Goal: Transaction & Acquisition: Purchase product/service

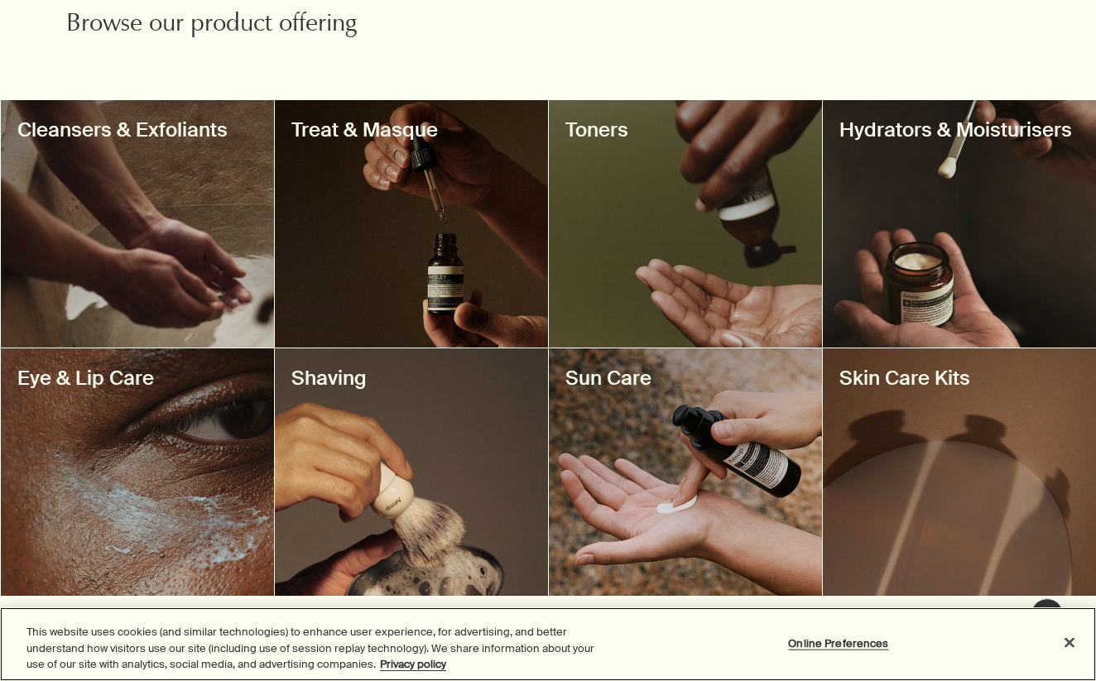
scroll to position [614, 0]
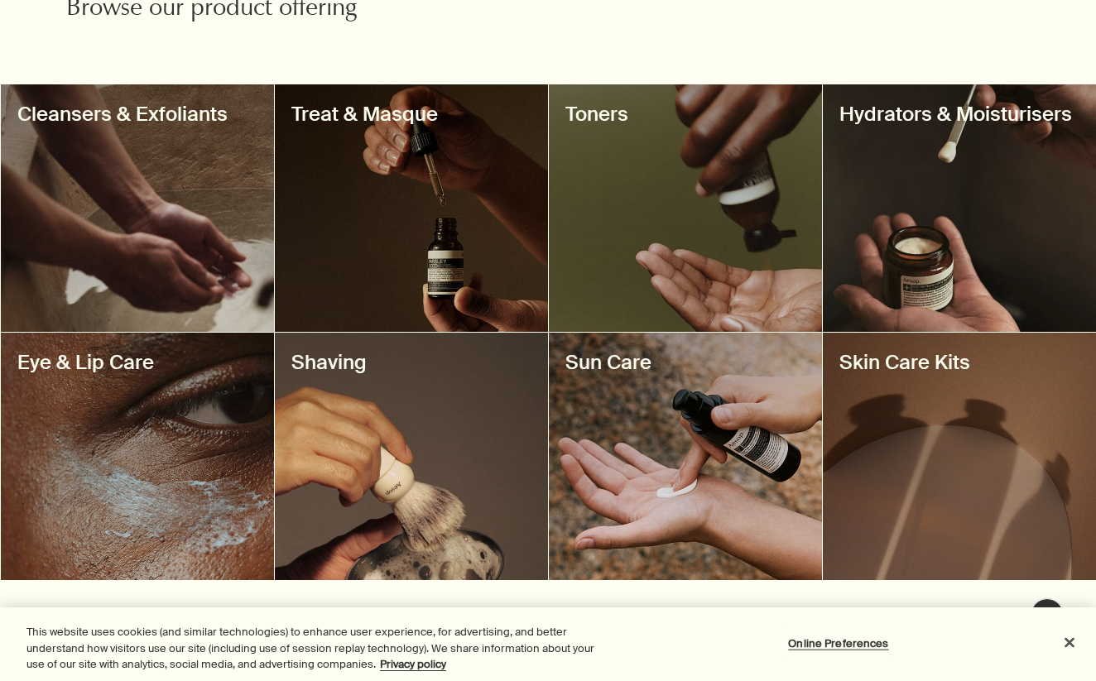
click at [444, 244] on div at bounding box center [411, 207] width 273 height 247
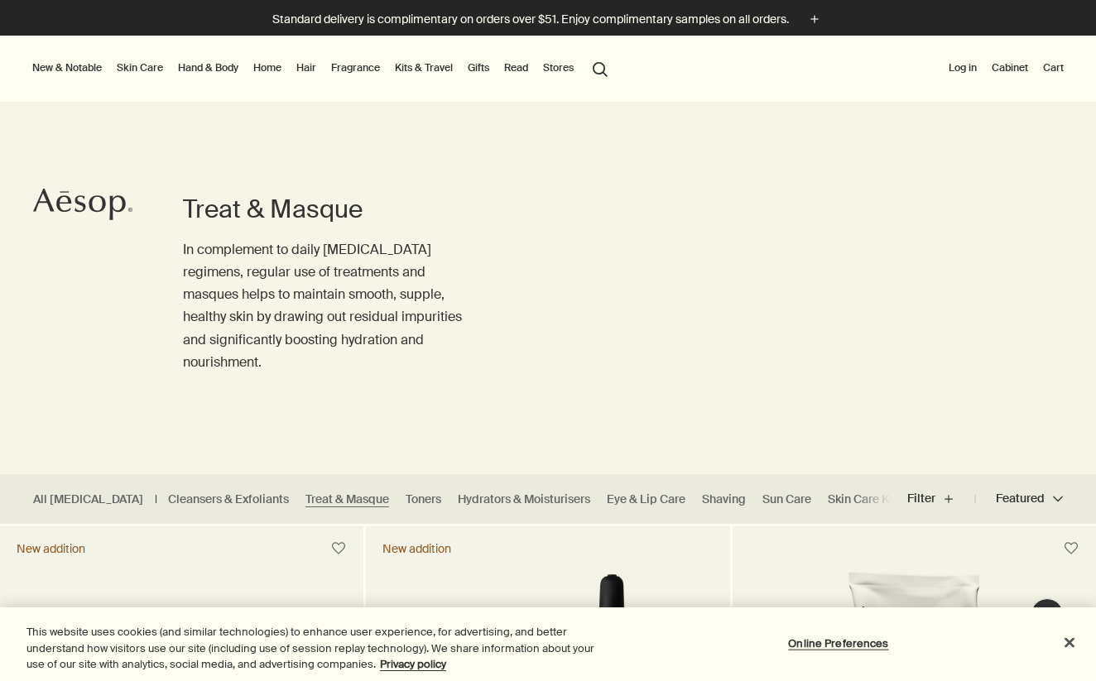
click at [593, 77] on button "search Search" at bounding box center [600, 67] width 30 height 31
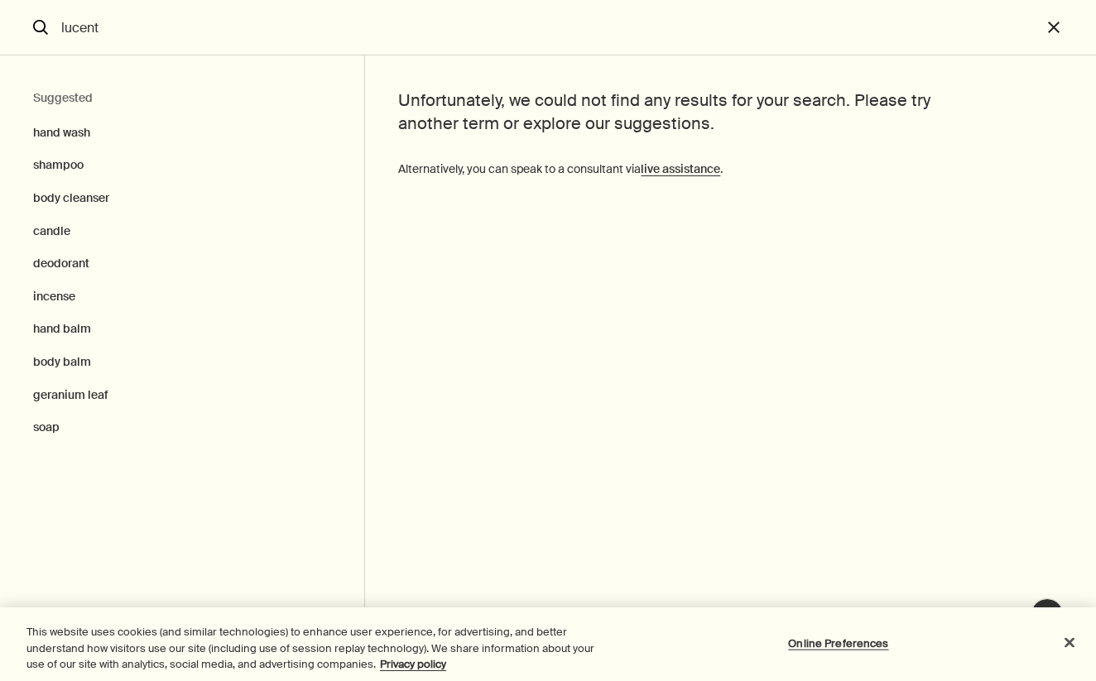
type input "lucent"
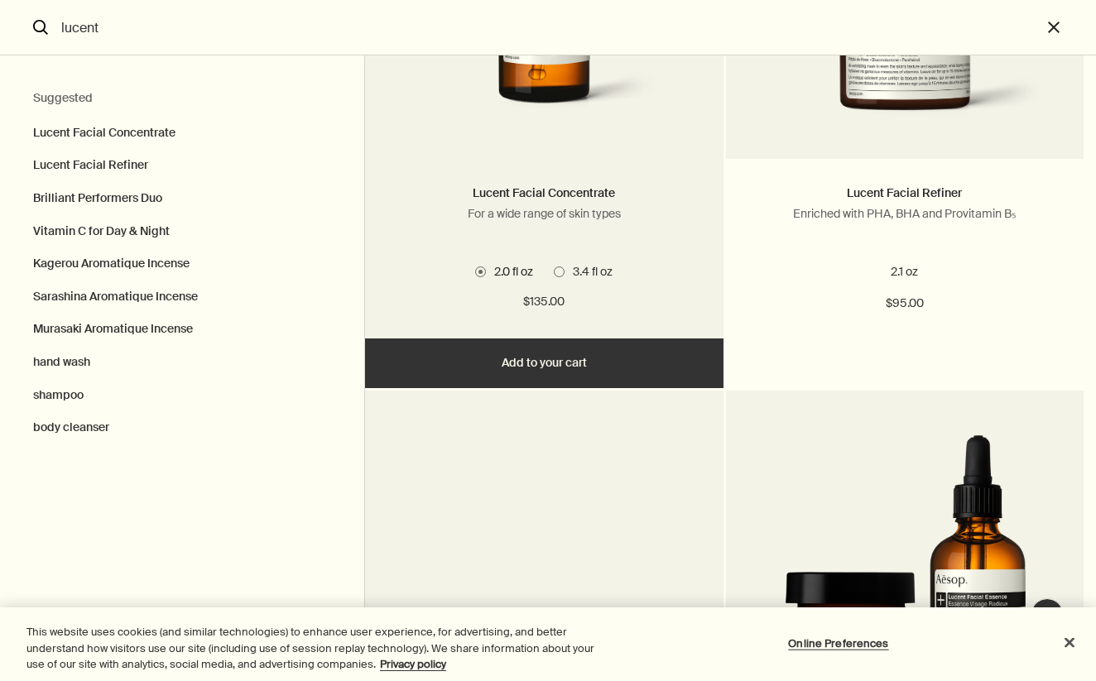
scroll to position [335, 0]
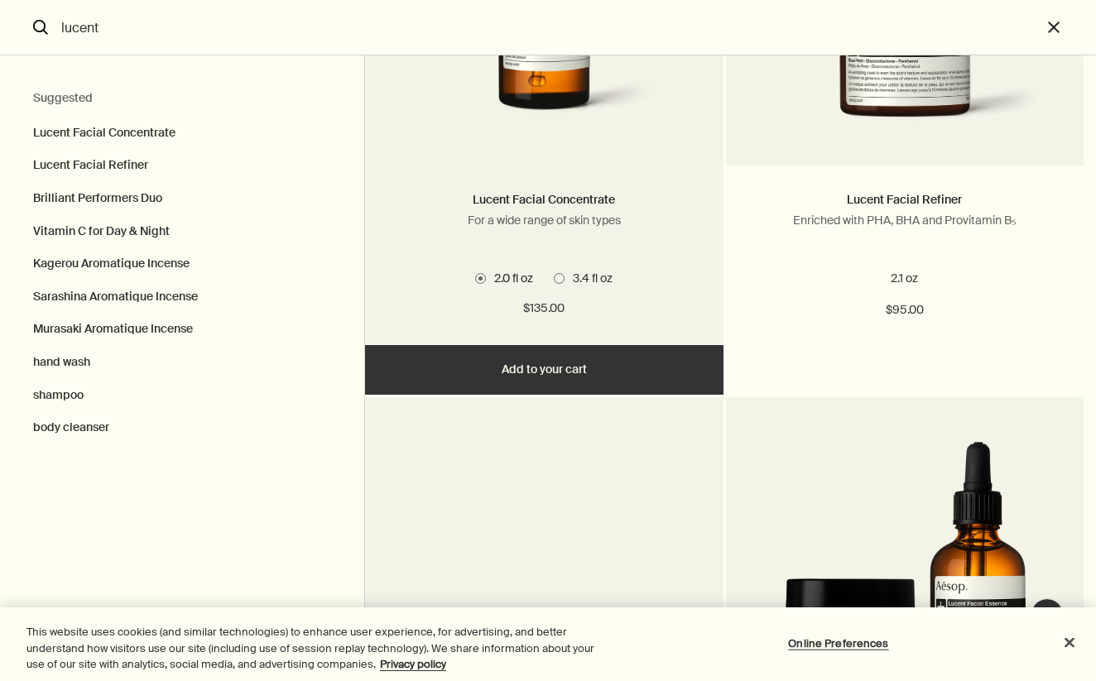
click at [570, 273] on span "3.4 fl oz" at bounding box center [588, 278] width 48 height 15
click at [554, 606] on input "3.4 fl oz" at bounding box center [554, 611] width 0 height 11
click at [512, 278] on span "2.0 fl oz" at bounding box center [509, 278] width 47 height 15
click at [475, 606] on input "2.0 fl oz" at bounding box center [475, 611] width 0 height 11
click at [524, 377] on button "Add Add to your cart" at bounding box center [543, 370] width 357 height 50
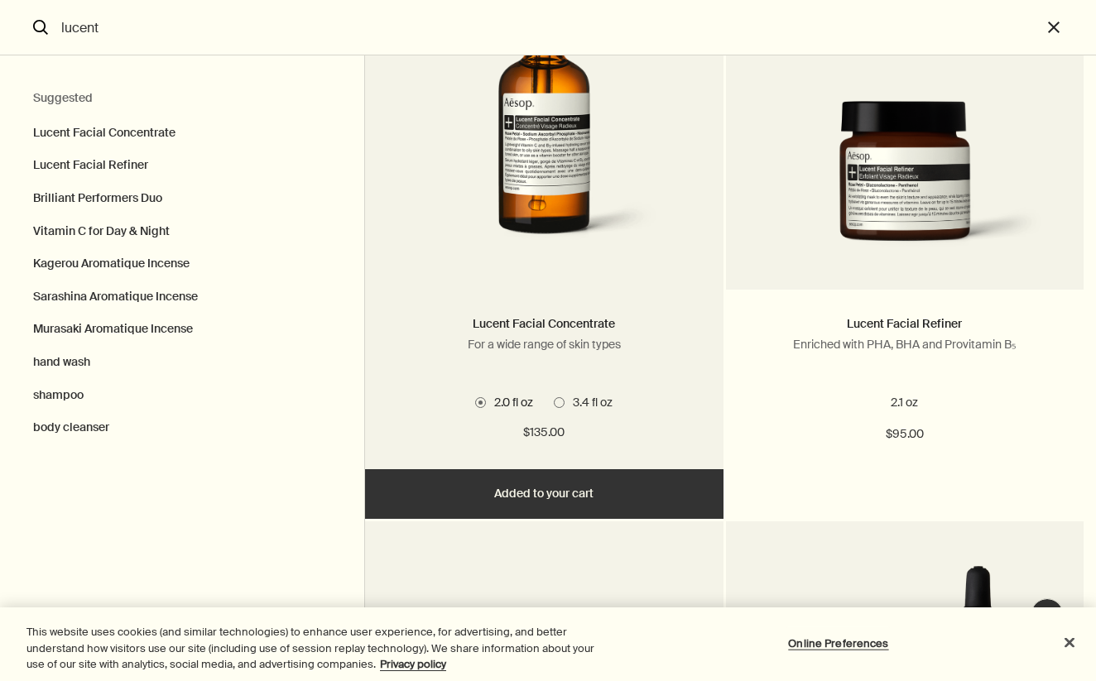
scroll to position [167, 0]
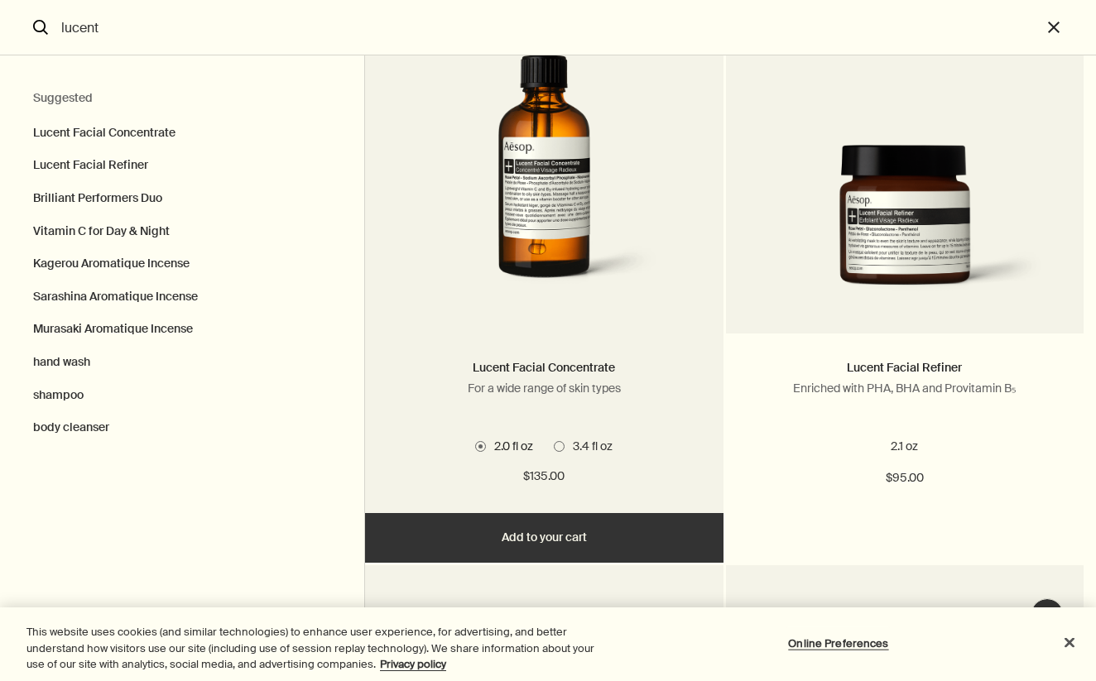
click at [562, 278] on img "Search" at bounding box center [544, 158] width 308 height 300
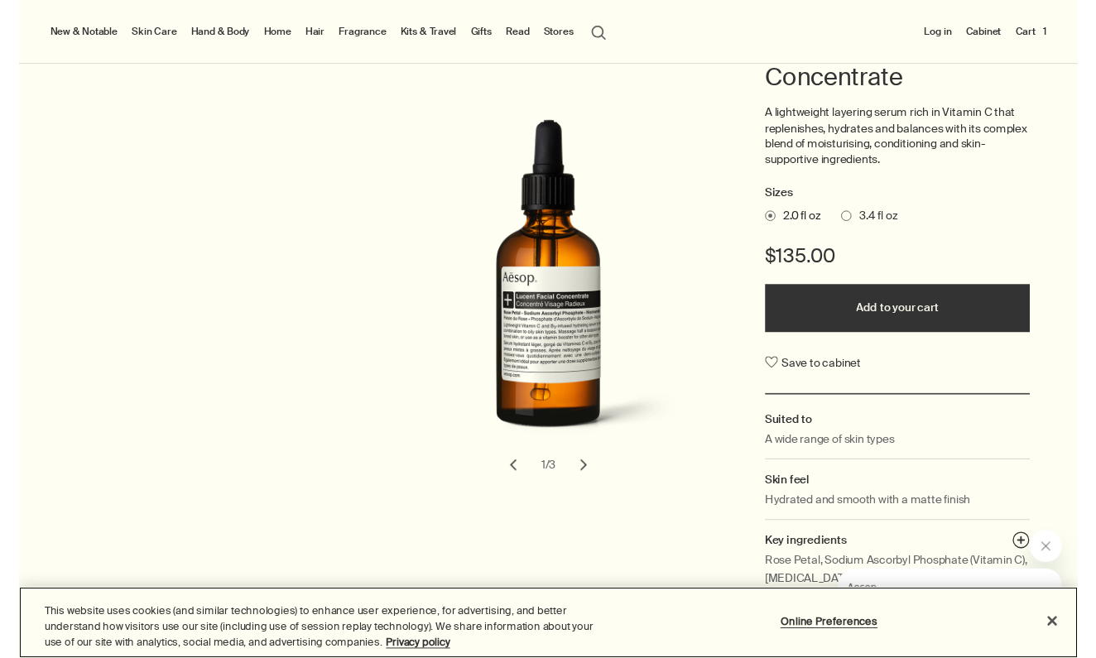
scroll to position [166, 0]
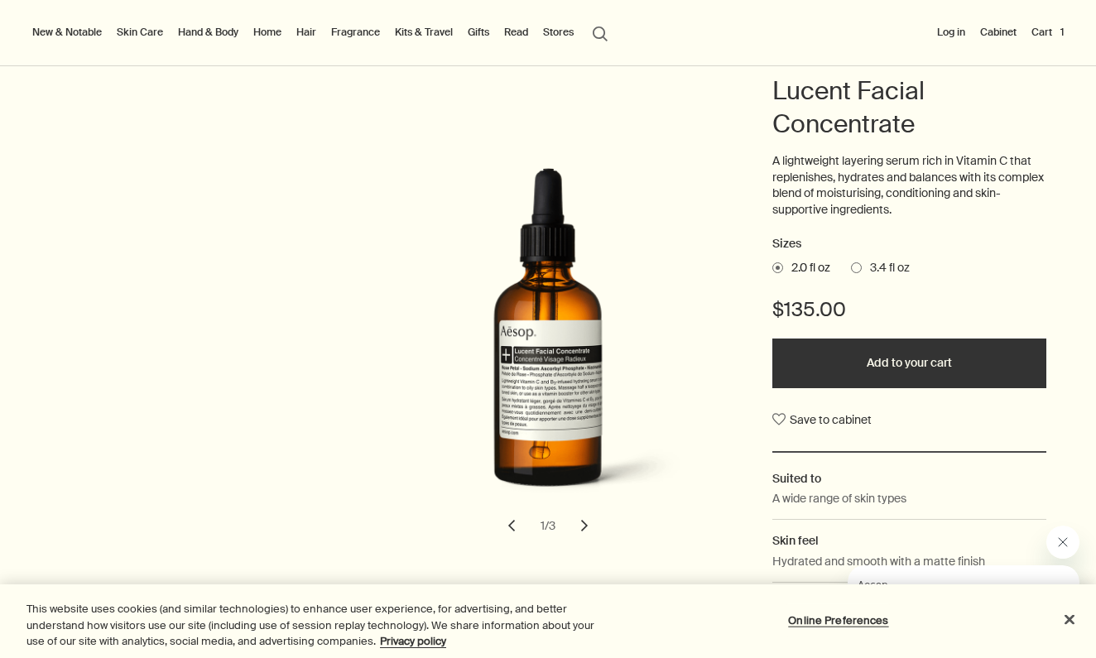
click at [898, 347] on button "Add to your cart" at bounding box center [909, 363] width 274 height 50
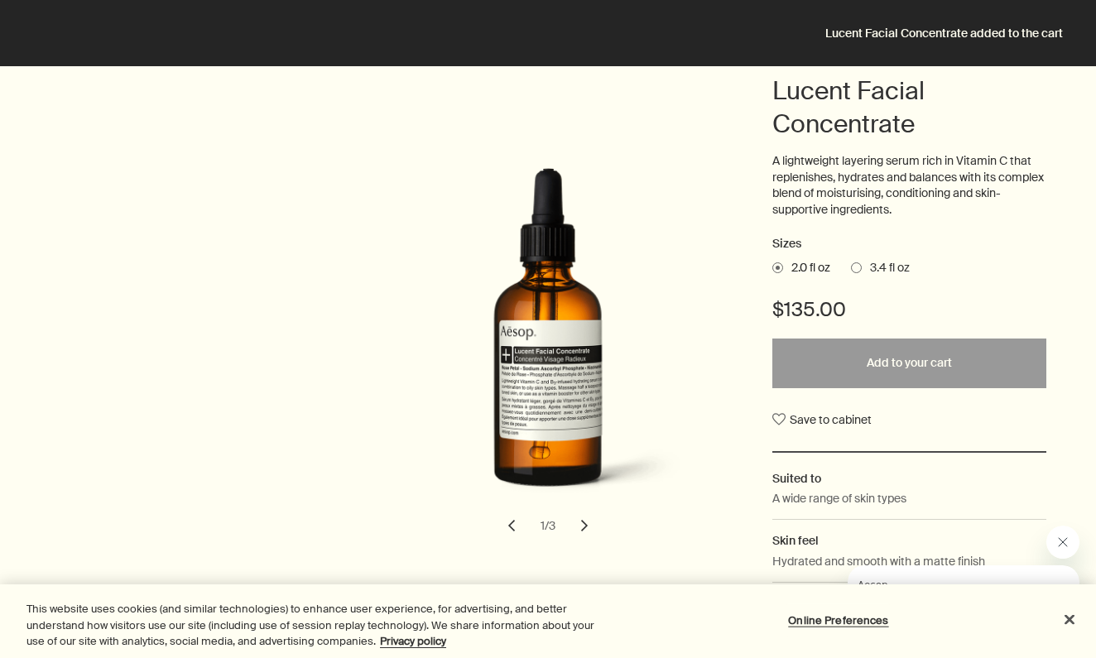
click at [1044, 117] on h1 "Lucent Facial Concentrate" at bounding box center [909, 107] width 274 height 66
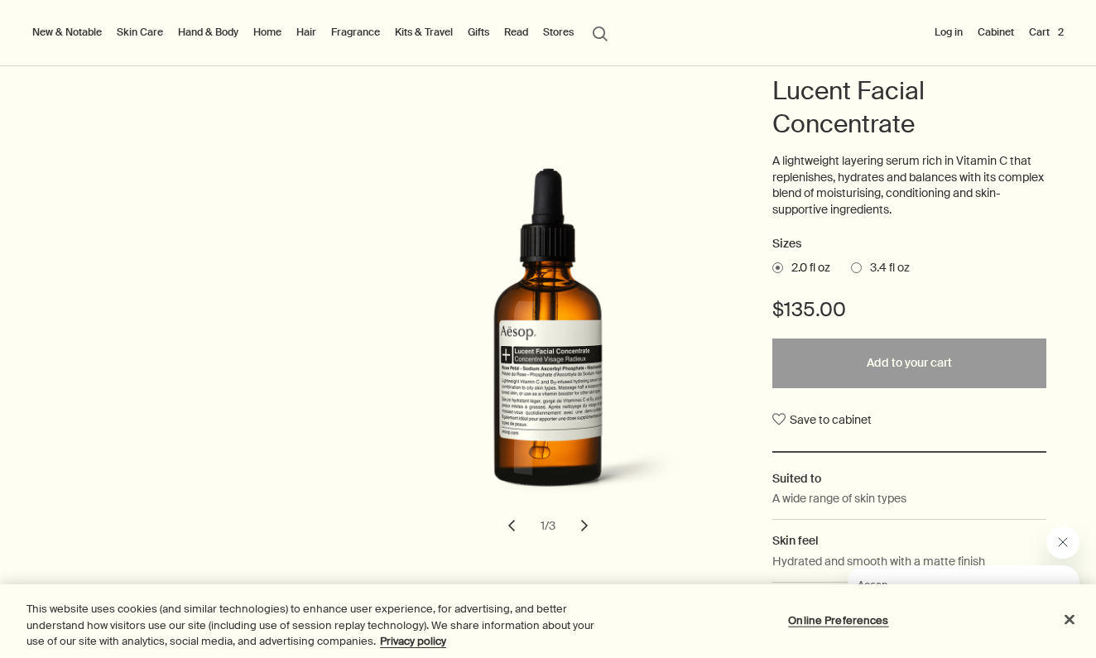
click at [952, 35] on button "Log in" at bounding box center [948, 32] width 35 height 20
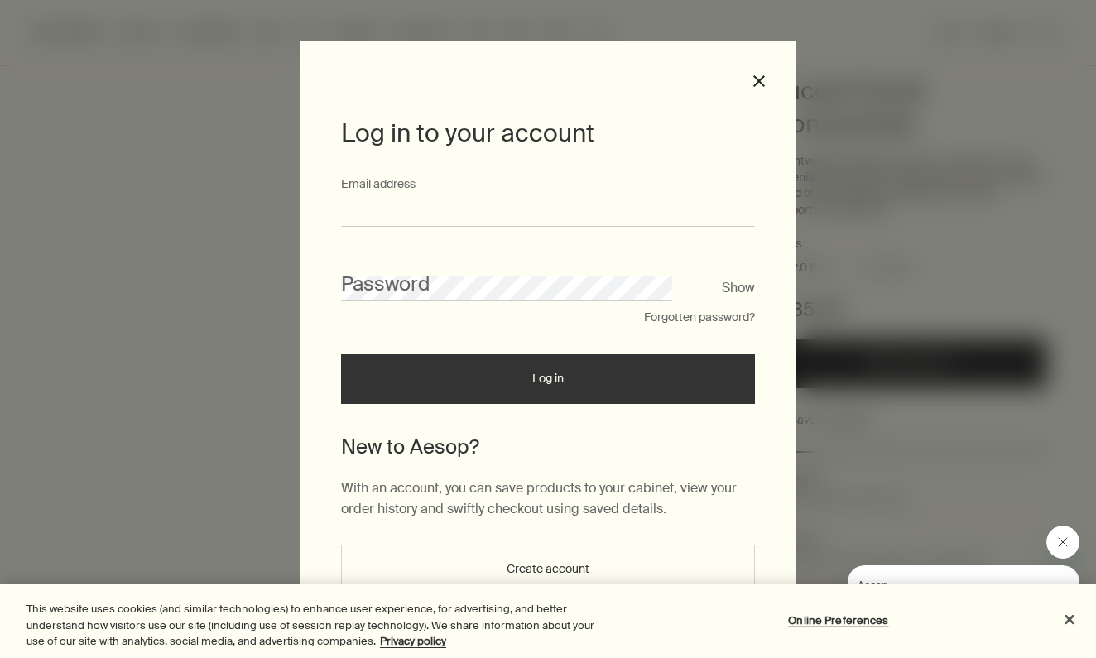
type input "**********"
click at [548, 385] on button "Log in" at bounding box center [548, 379] width 414 height 50
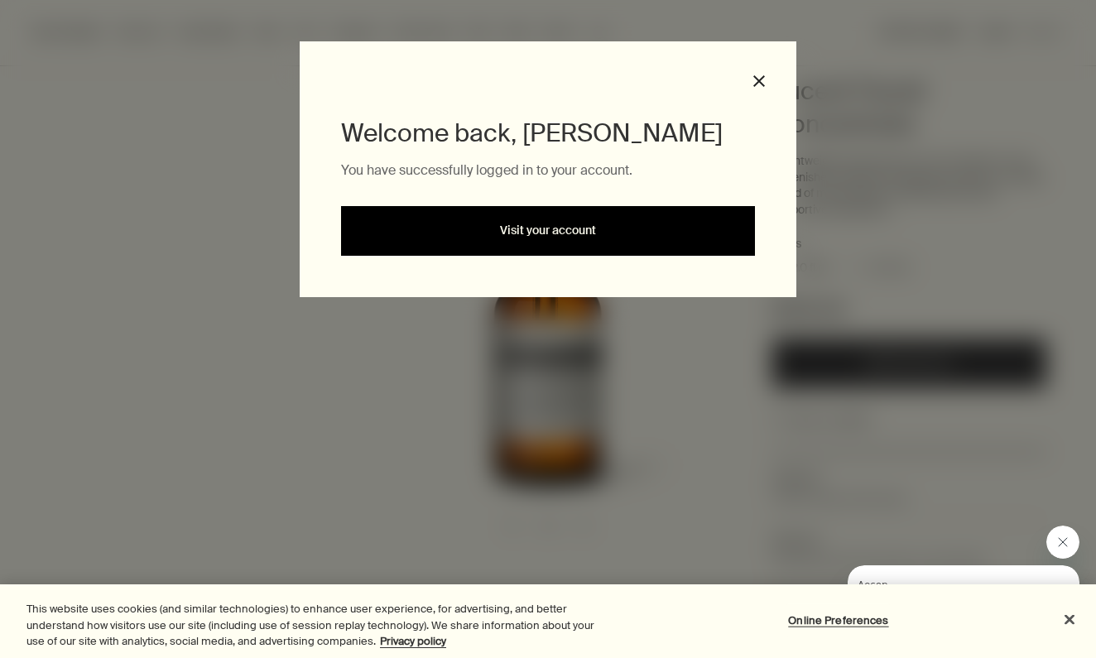
click at [552, 240] on link "Visit your account" at bounding box center [548, 231] width 414 height 50
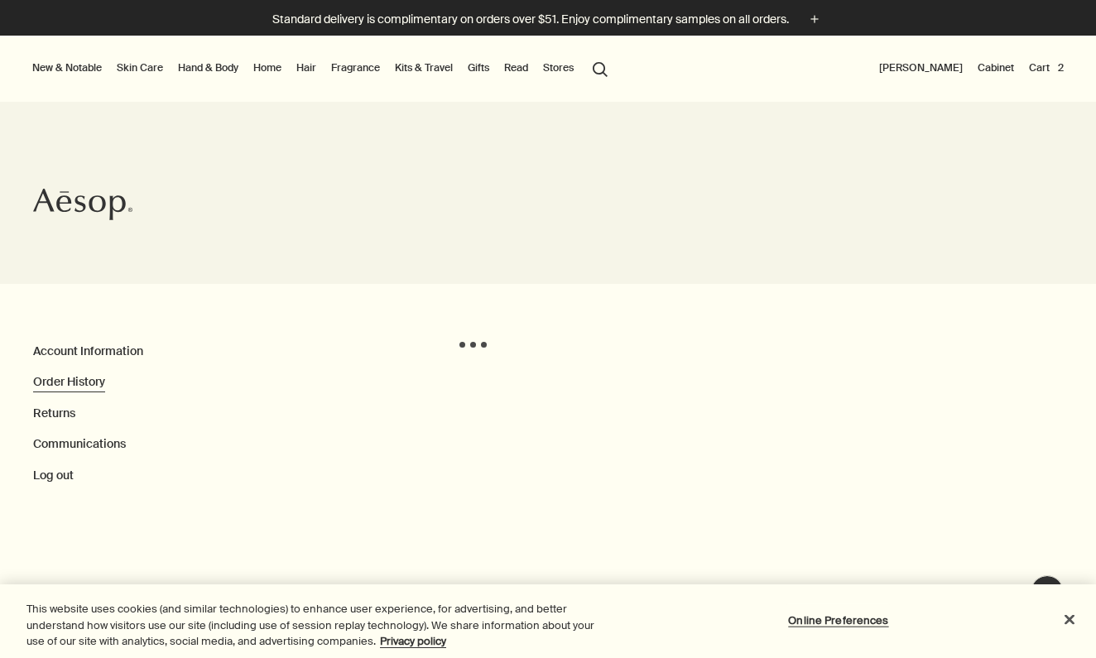
click at [97, 381] on link "Order History" at bounding box center [69, 381] width 72 height 15
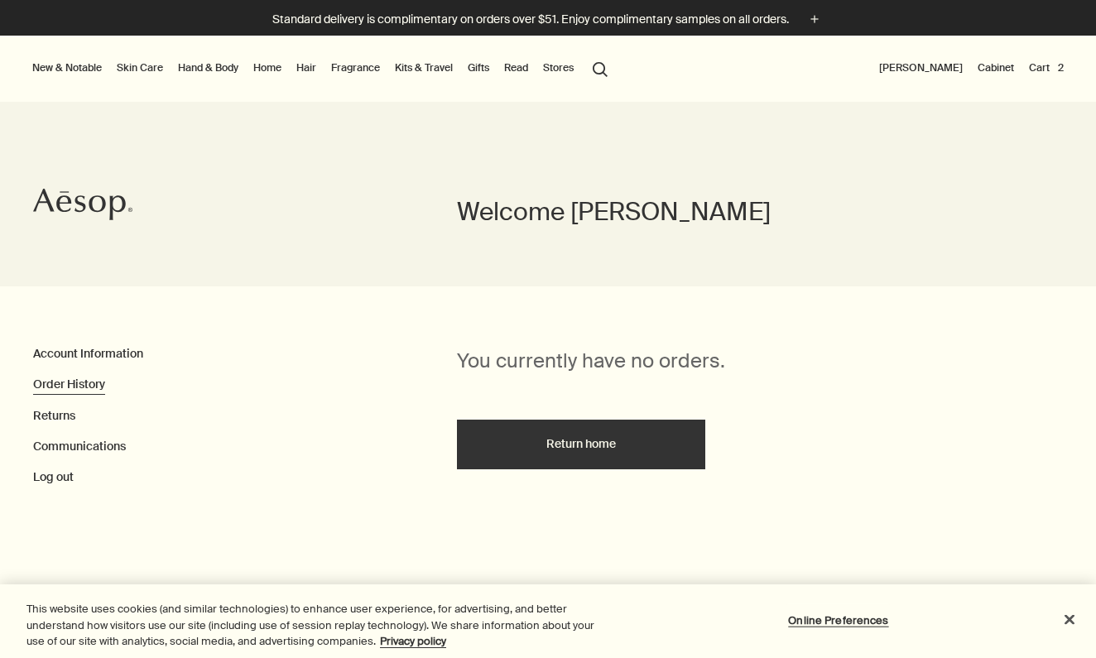
click at [1053, 63] on button "Cart 2" at bounding box center [1045, 68] width 41 height 20
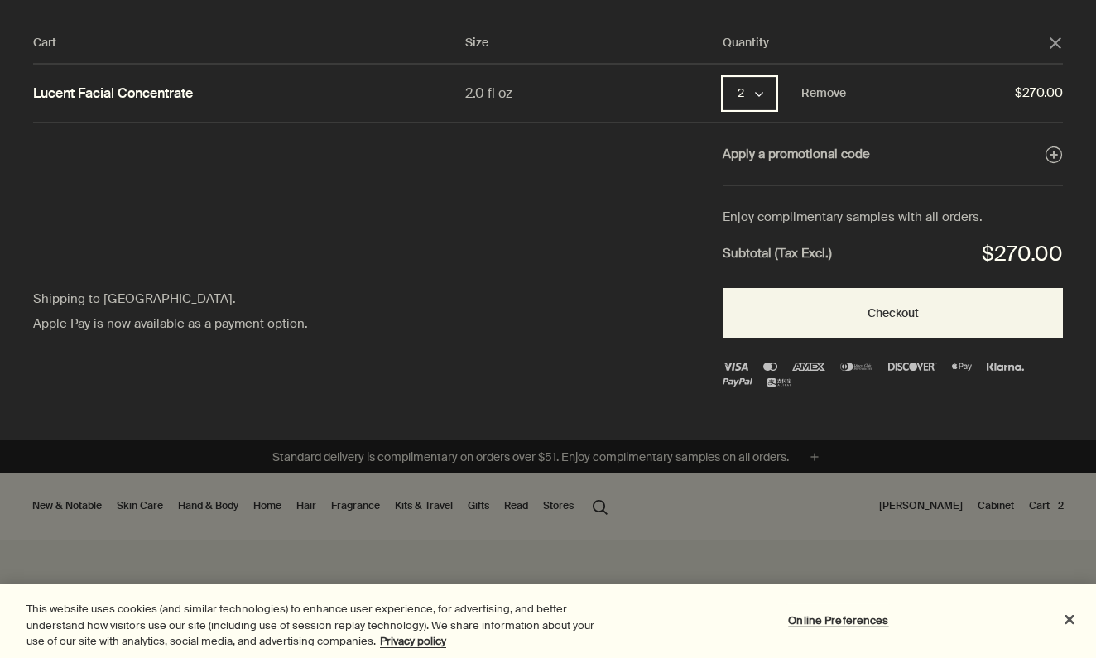
click at [759, 93] on icon "chevron" at bounding box center [759, 94] width 8 height 8
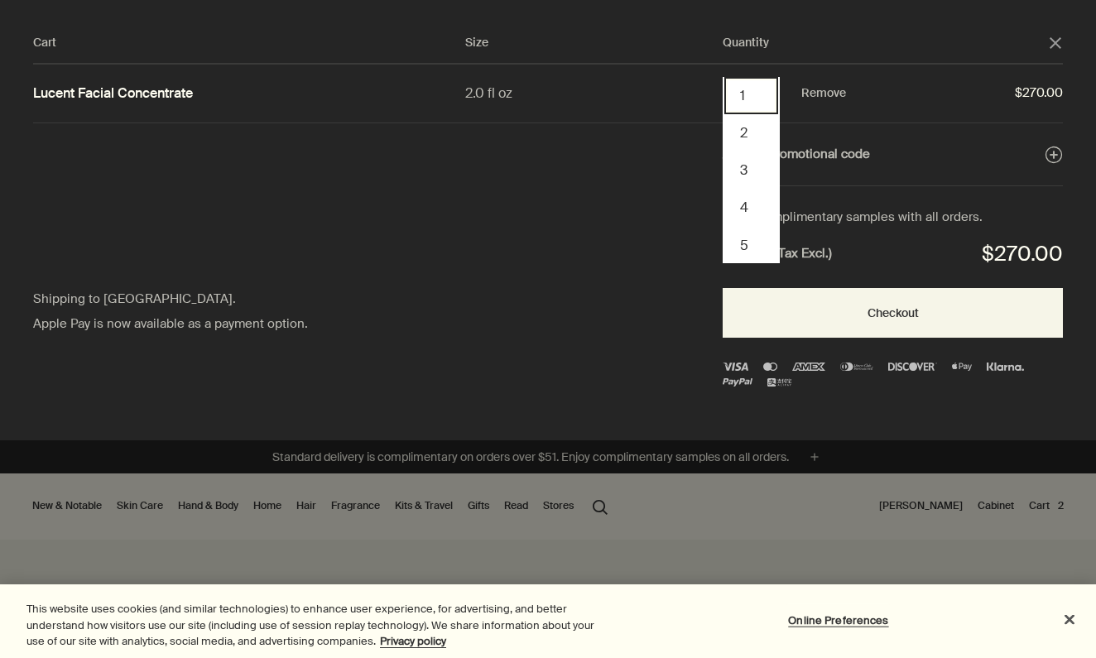
click at [760, 103] on button "1" at bounding box center [751, 95] width 54 height 37
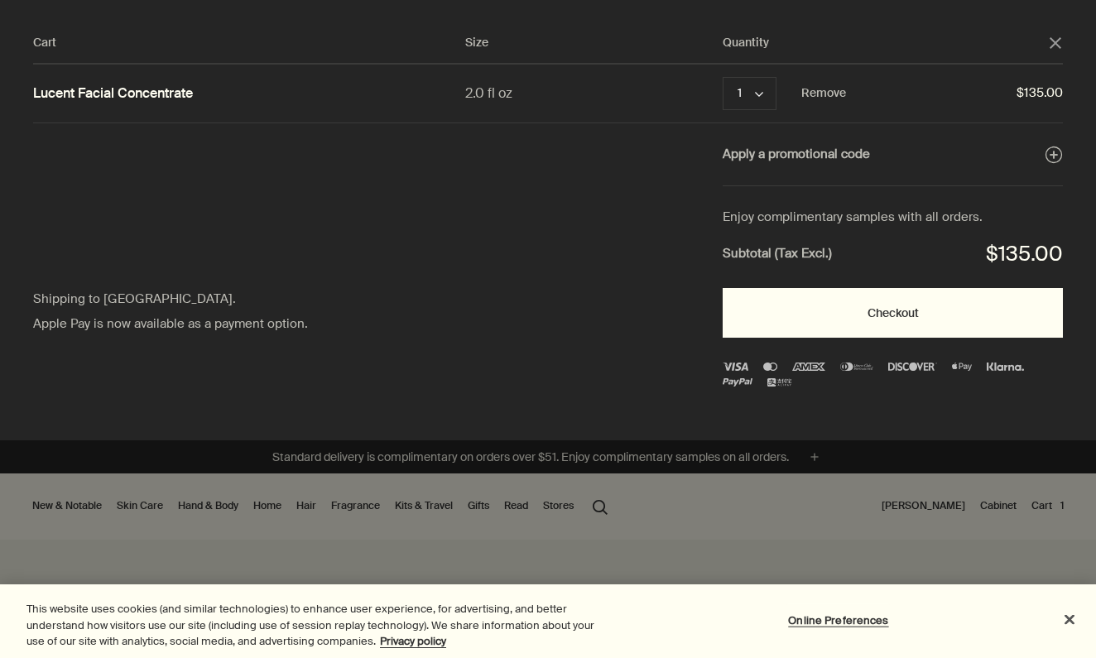
click at [821, 314] on button "Checkout" at bounding box center [892, 313] width 340 height 50
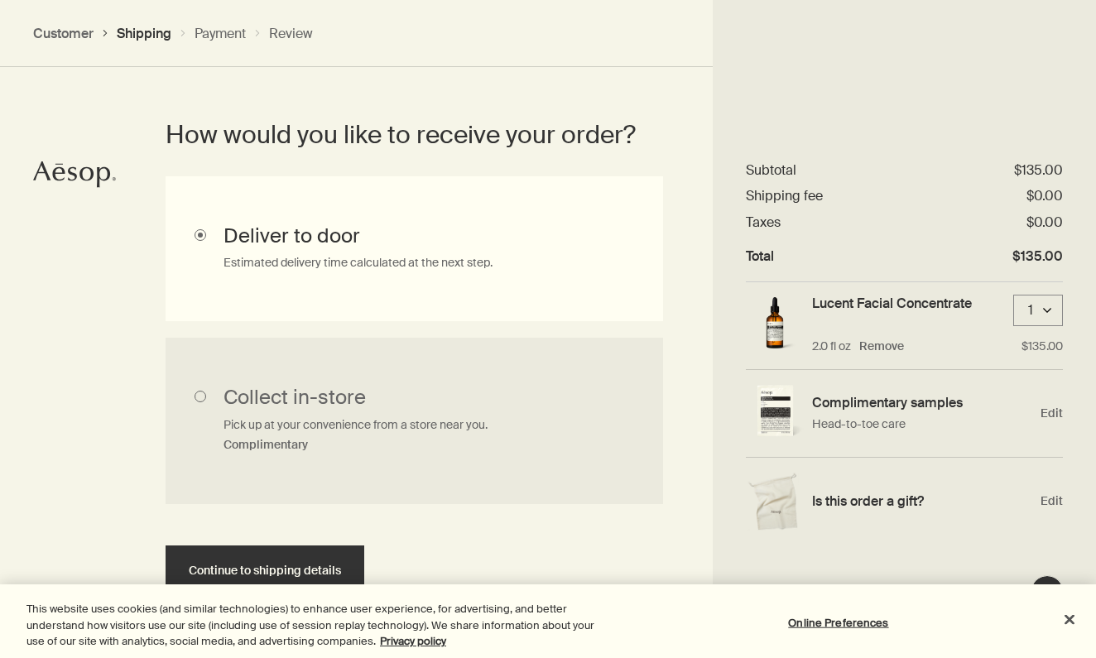
scroll to position [420, 0]
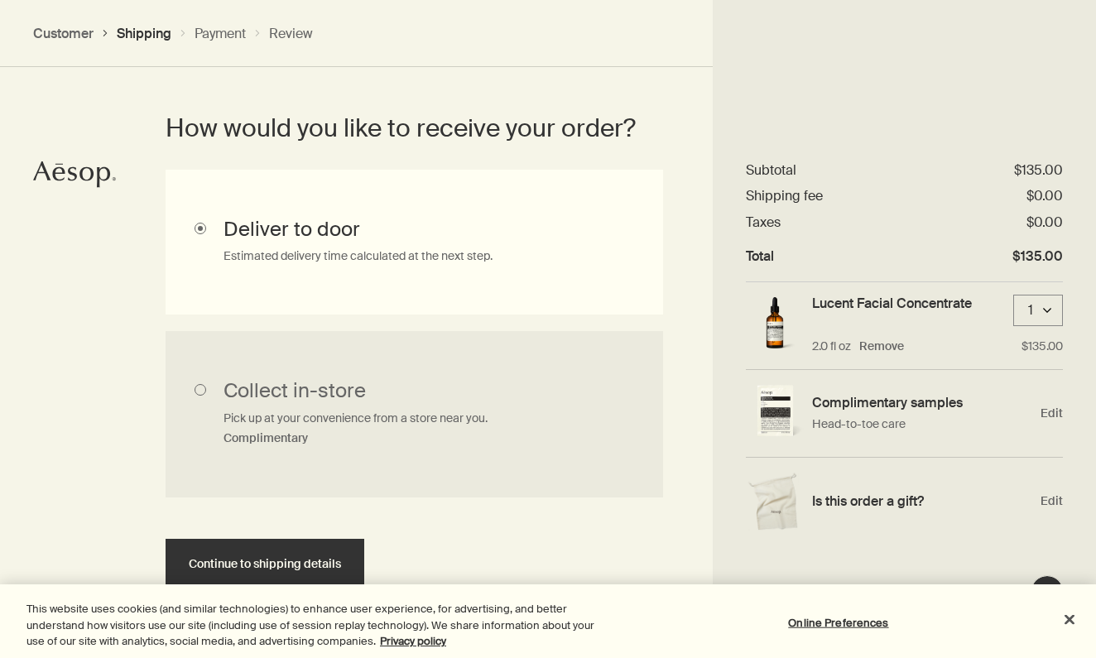
click at [372, 465] on input "Collect in-store Pick up at your convenience from a store near you. Complimenta…" at bounding box center [414, 414] width 497 height 167
radio input "true"
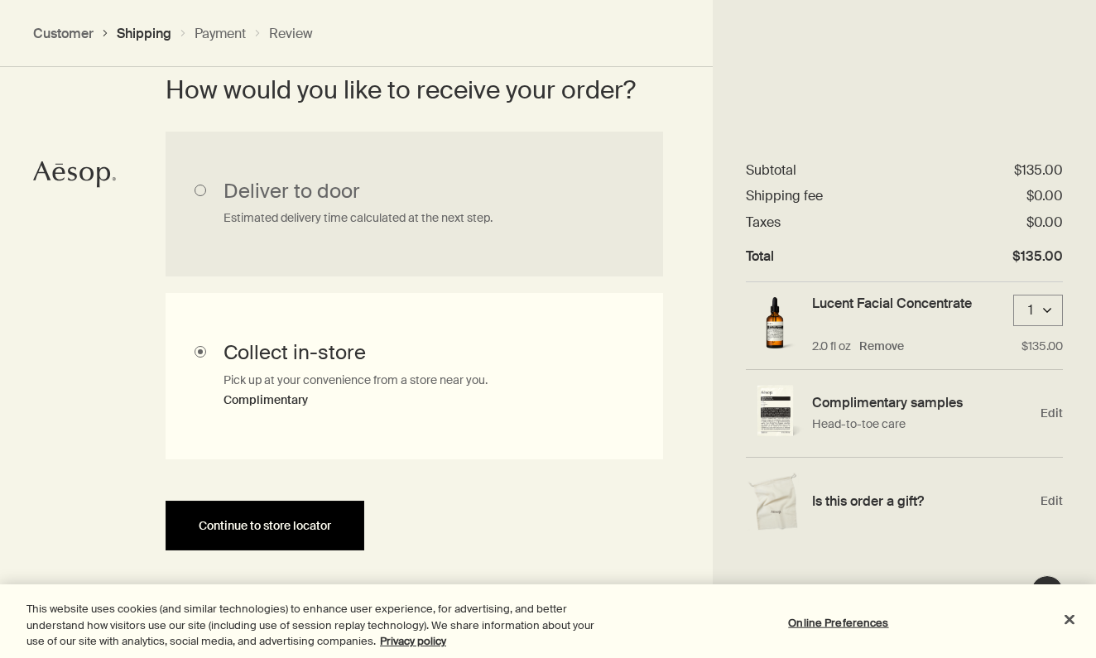
click at [331, 522] on span "Continue to store locator" at bounding box center [265, 526] width 132 height 12
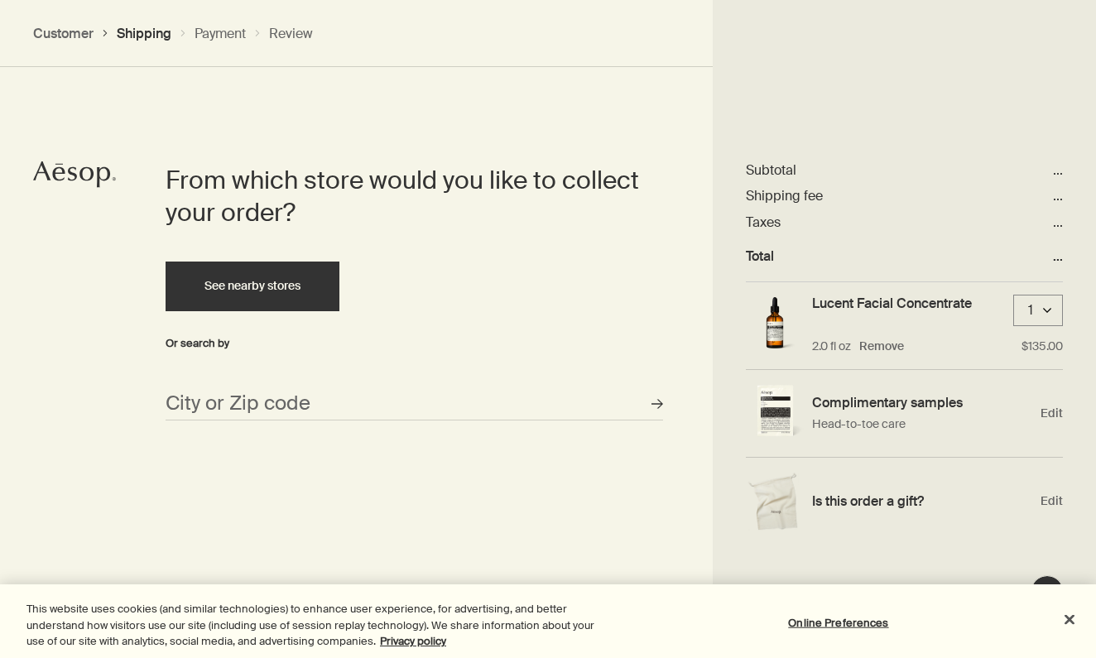
scroll to position [714, 0]
click at [298, 295] on button "See nearby stores" at bounding box center [253, 286] width 174 height 50
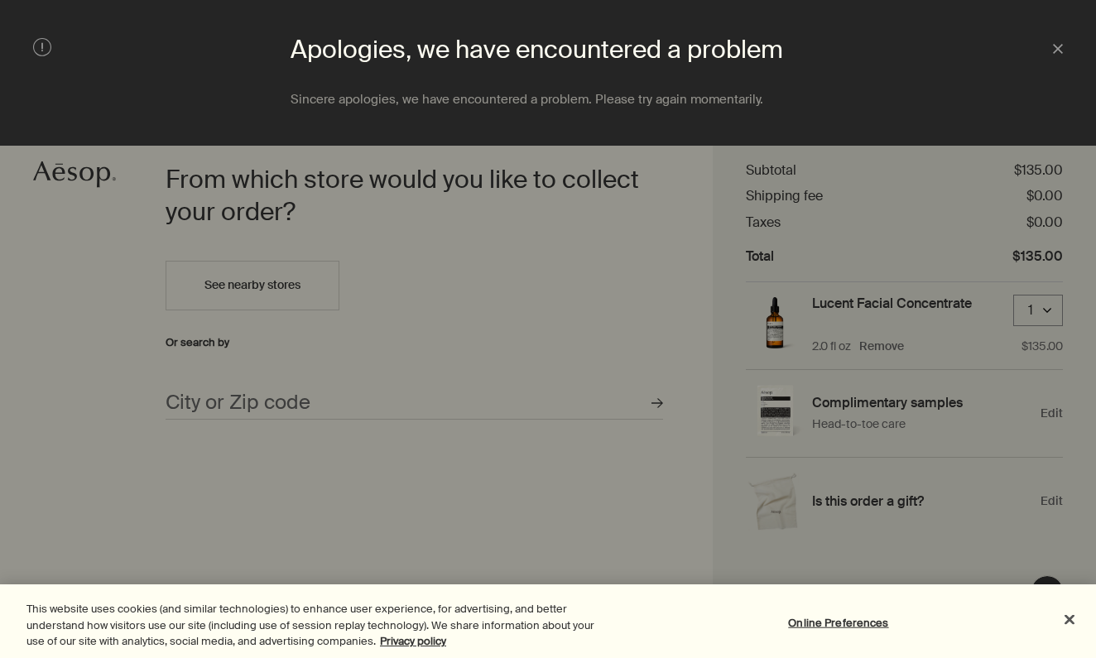
click at [295, 386] on div at bounding box center [548, 329] width 1096 height 658
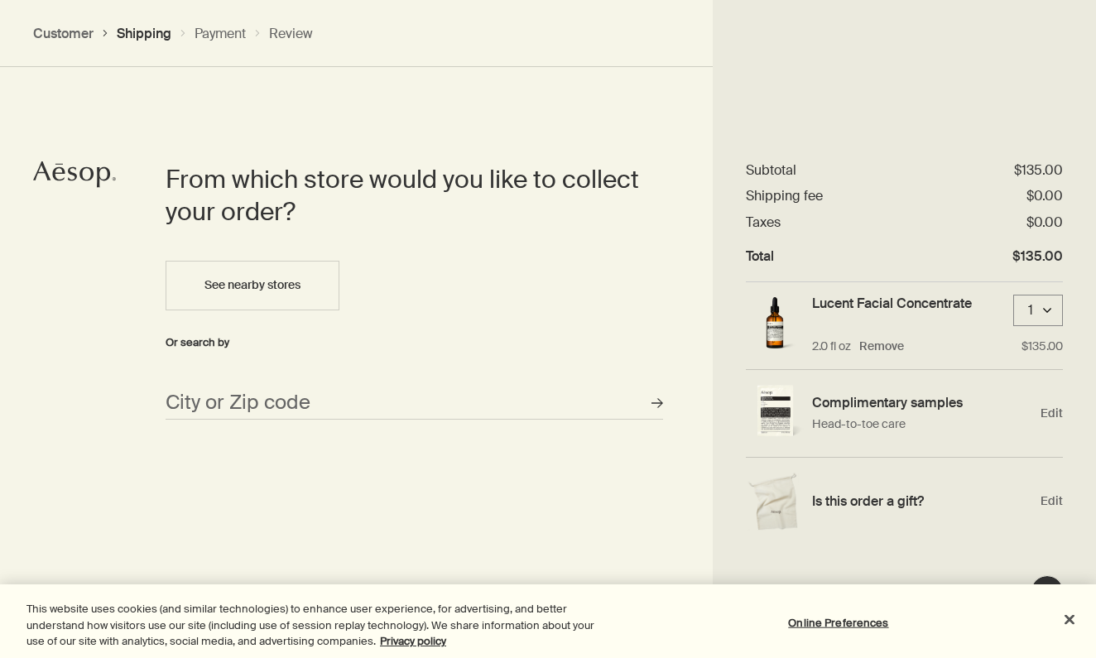
click at [297, 393] on div at bounding box center [548, 329] width 1096 height 658
click at [300, 396] on input "City or Zip code" at bounding box center [414, 402] width 497 height 33
click at [180, 398] on input "o2111" at bounding box center [414, 402] width 497 height 33
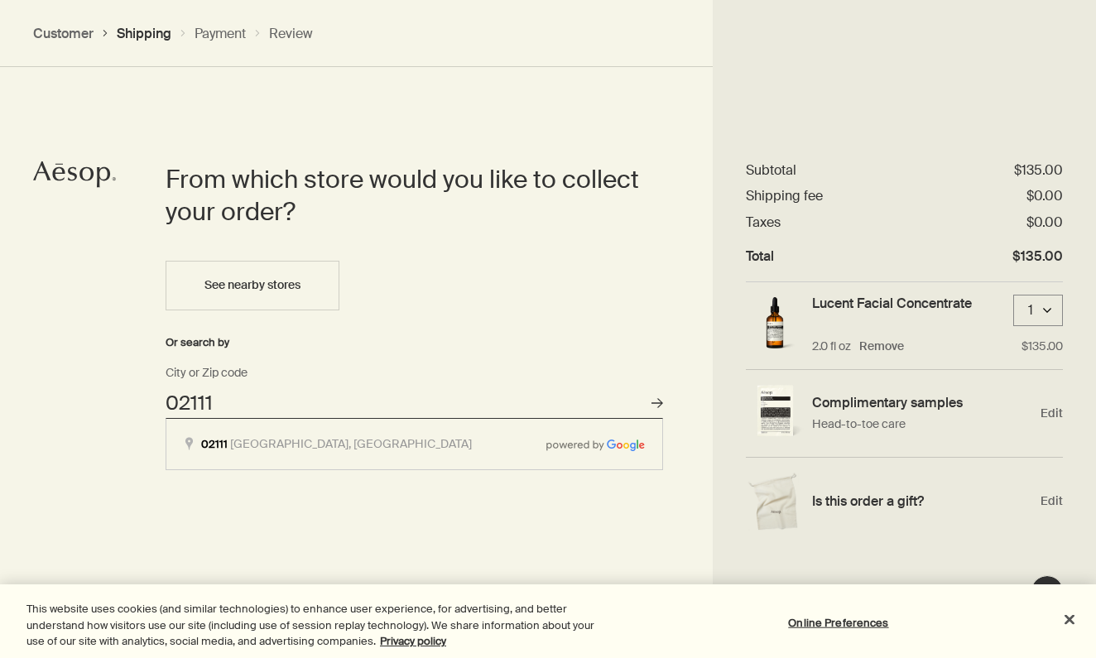
type input "[GEOGRAPHIC_DATA]"
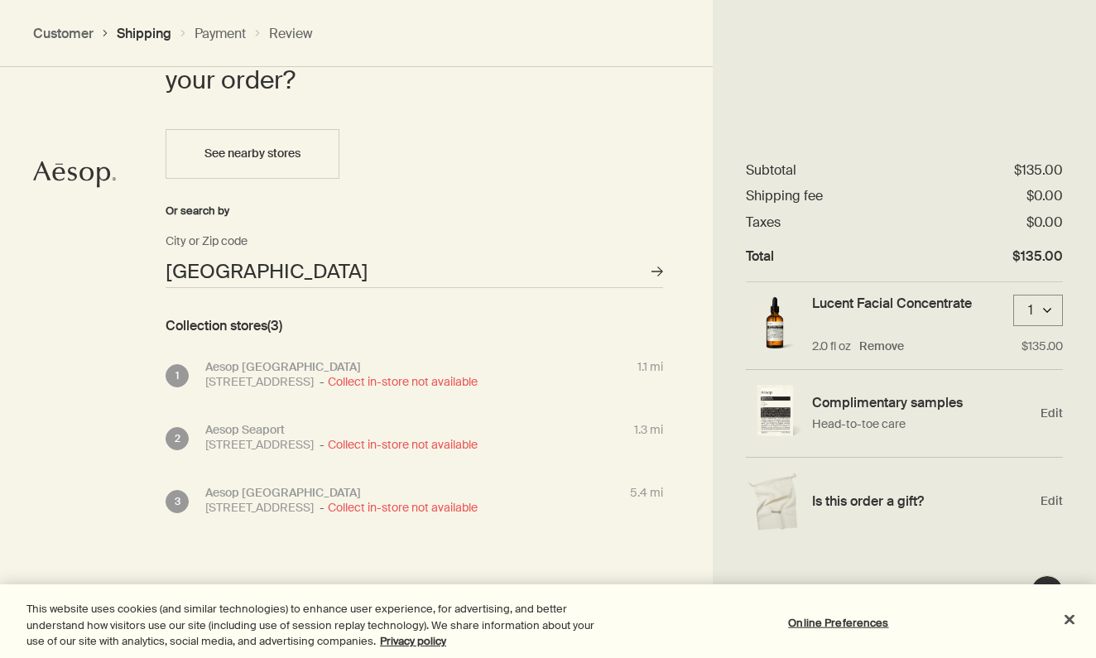
scroll to position [889, 0]
click at [276, 374] on div "[STREET_ADDRESS] Collect in-store not available" at bounding box center [348, 381] width 286 height 15
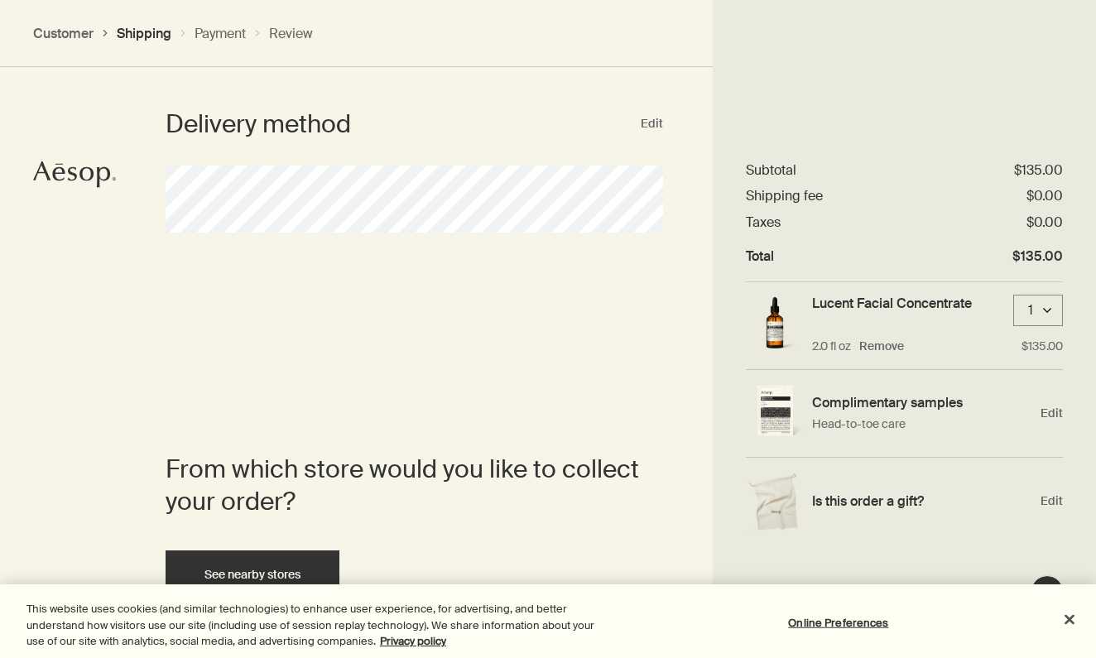
scroll to position [405, 0]
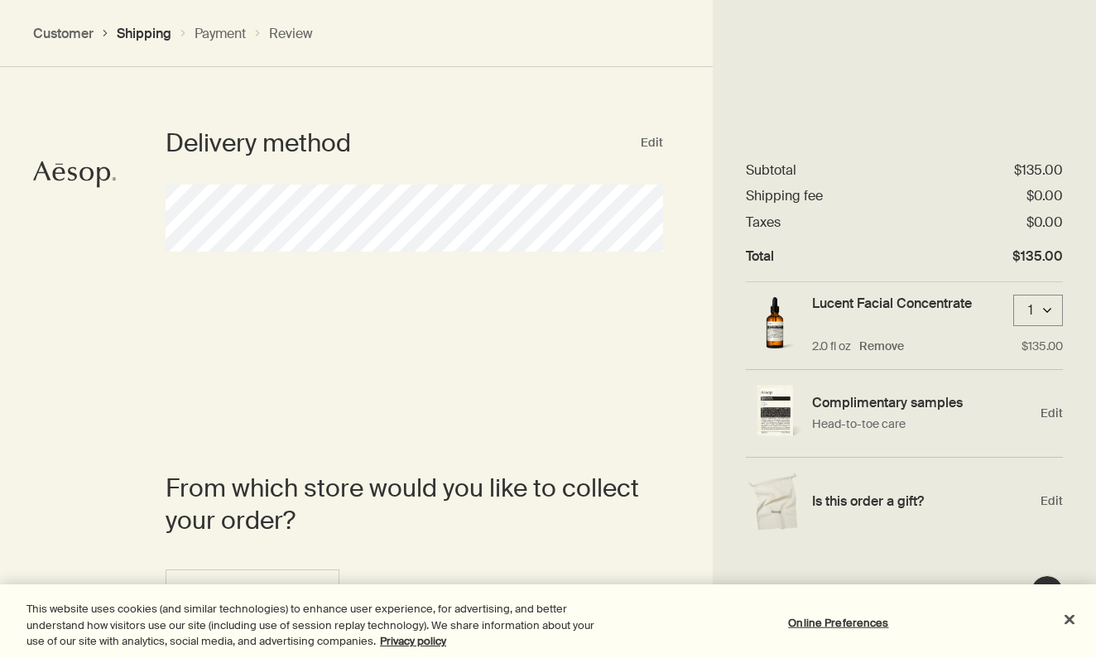
click at [402, 175] on div "Delivery method Edit" at bounding box center [414, 189] width 497 height 125
click at [338, 151] on h2 "Delivery method" at bounding box center [402, 143] width 473 height 33
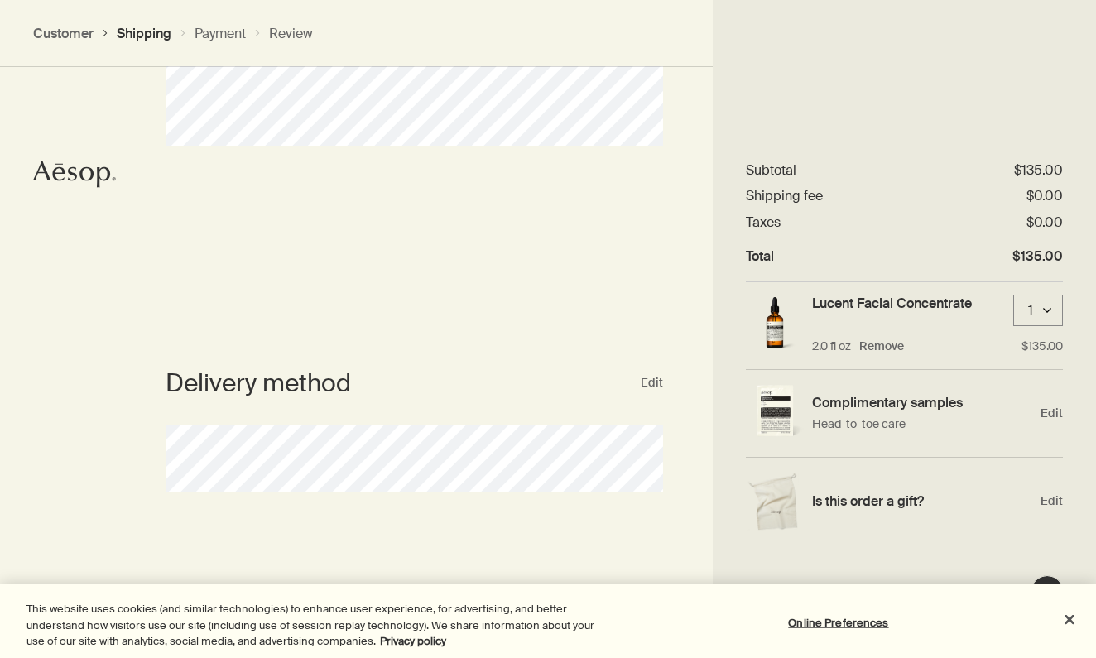
scroll to position [180, 0]
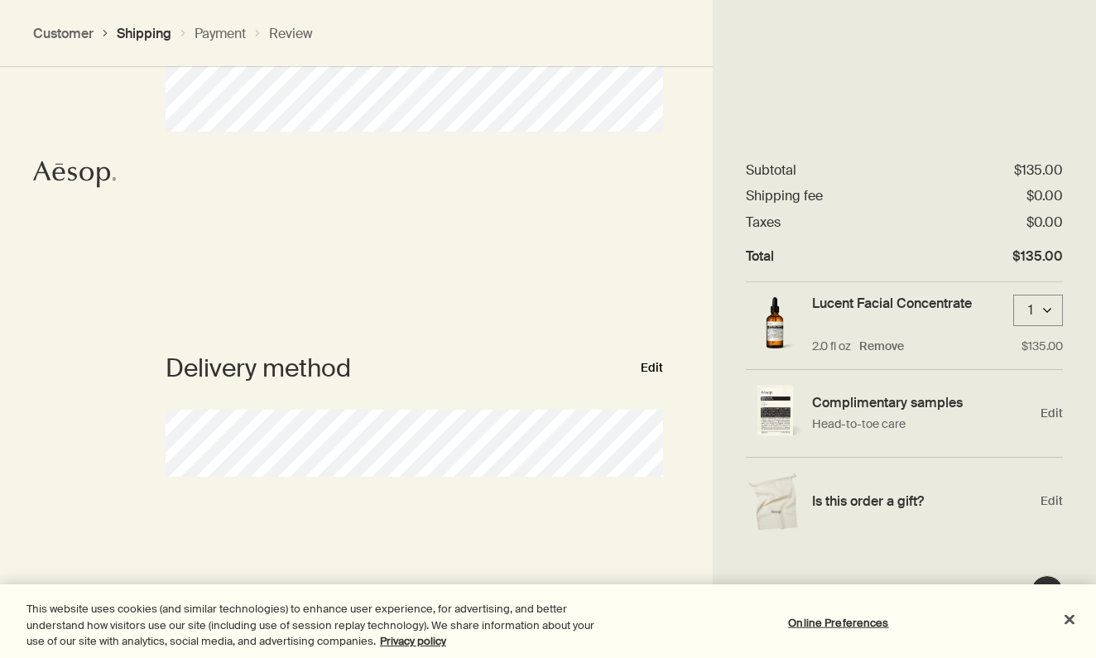
click at [646, 372] on button "Edit" at bounding box center [652, 368] width 22 height 20
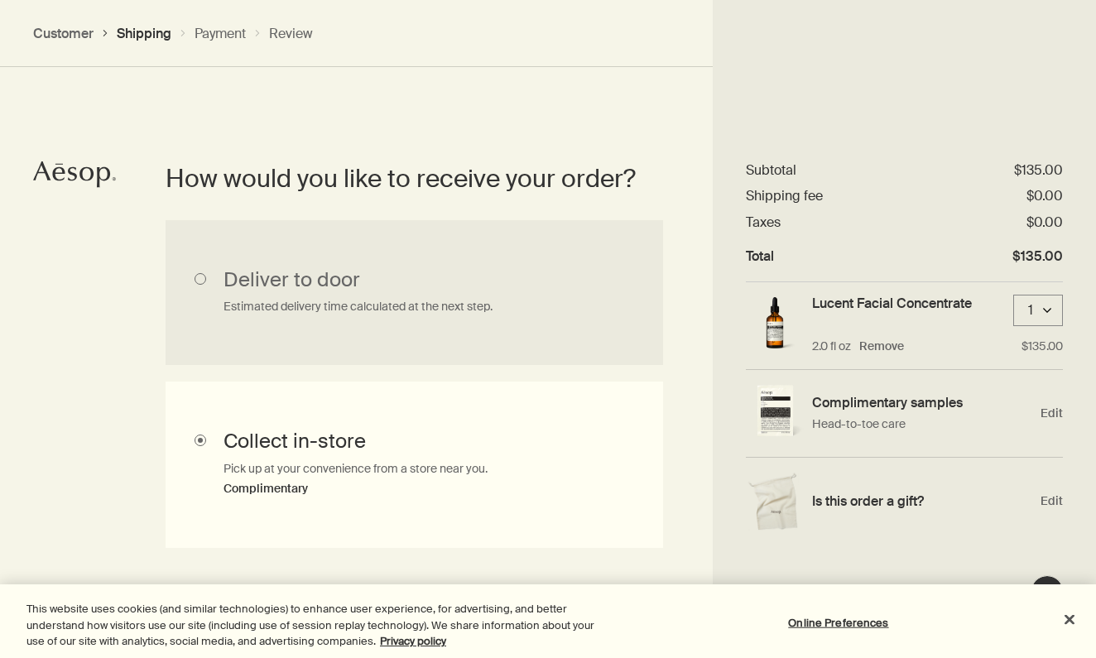
click at [415, 318] on input "Deliver to door Estimated delivery time calculated at the next step." at bounding box center [414, 292] width 497 height 145
radio input "true"
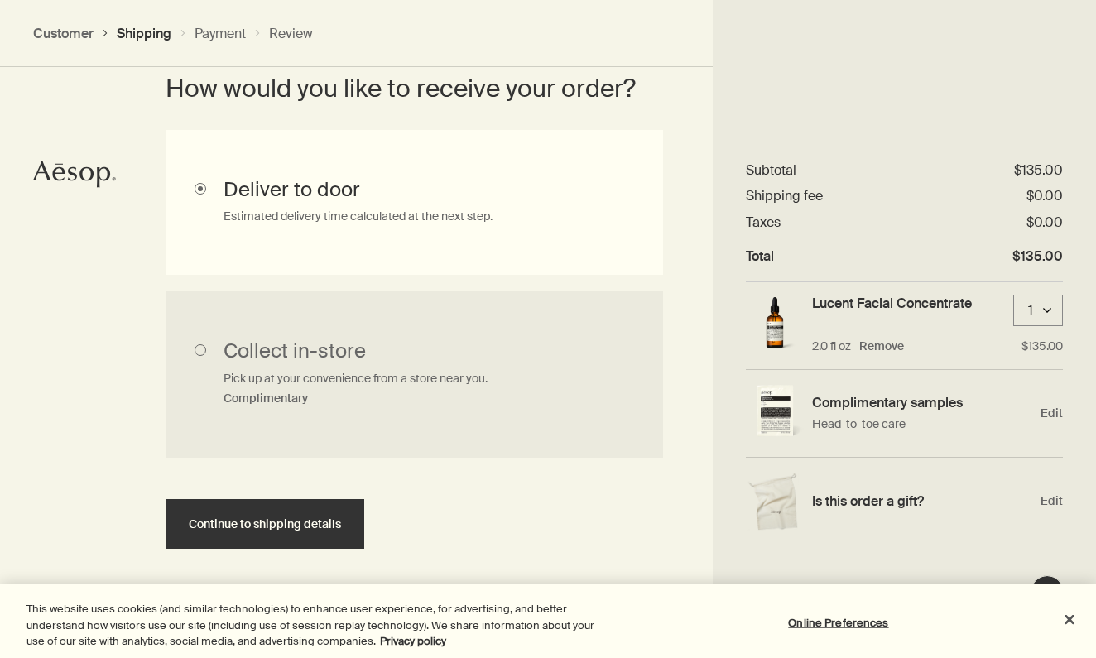
scroll to position [458, 0]
click at [275, 549] on section "How would you like to receive your order? Collect in-store Pick up at your conv…" at bounding box center [414, 312] width 597 height 697
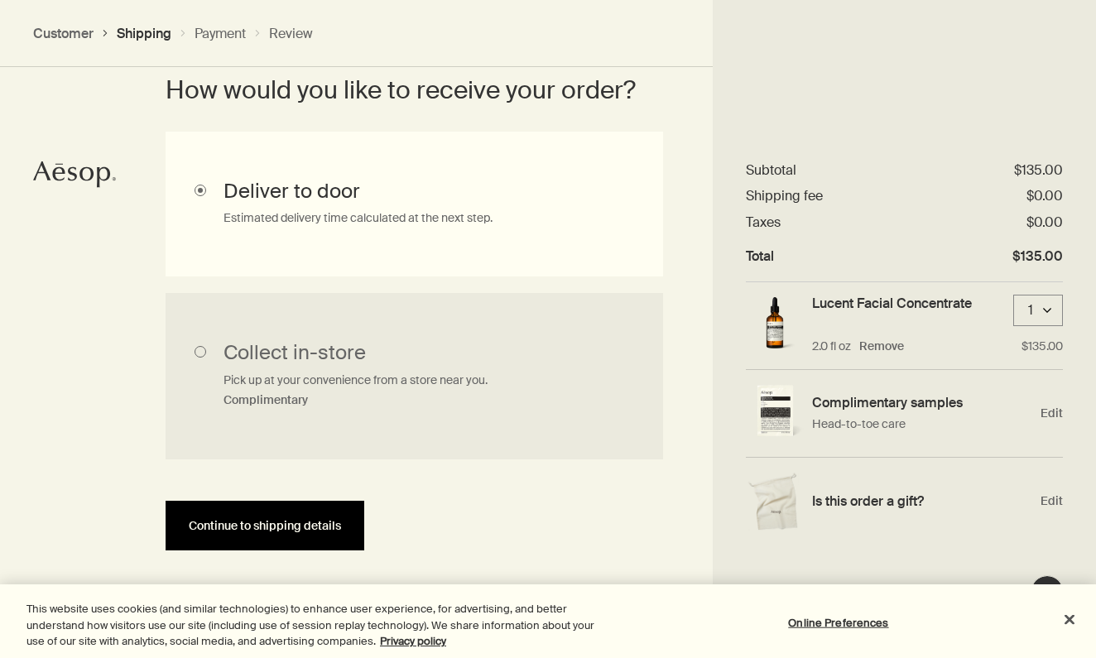
click at [271, 536] on button "Continue to shipping details" at bounding box center [265, 526] width 199 height 50
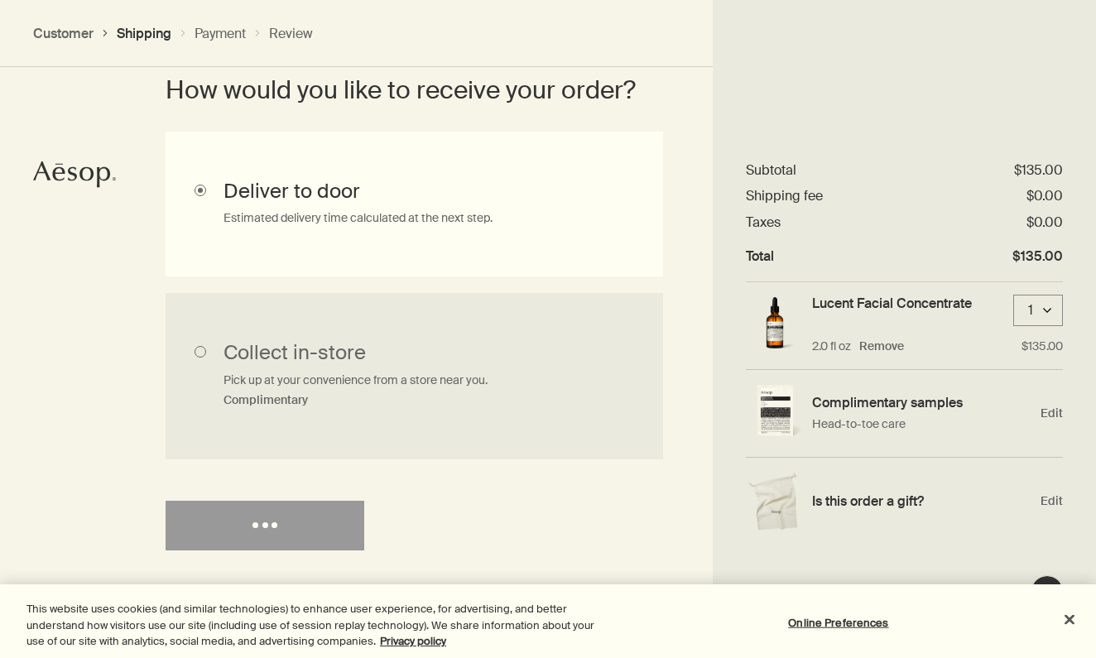
select select "US"
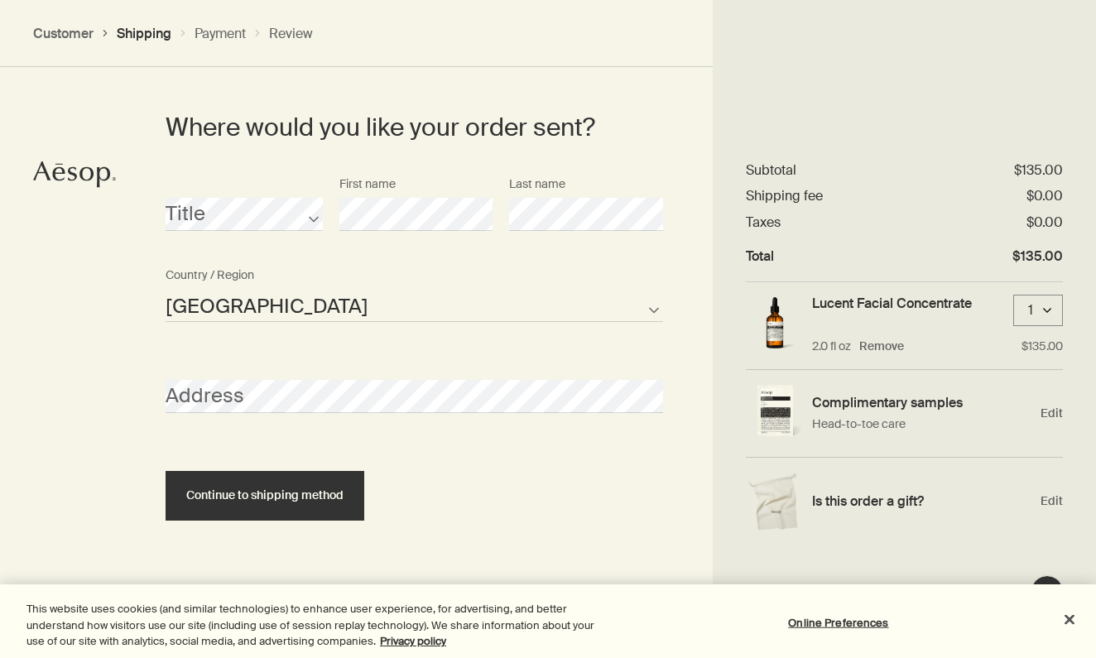
scroll to position [765, 0]
select select "US"
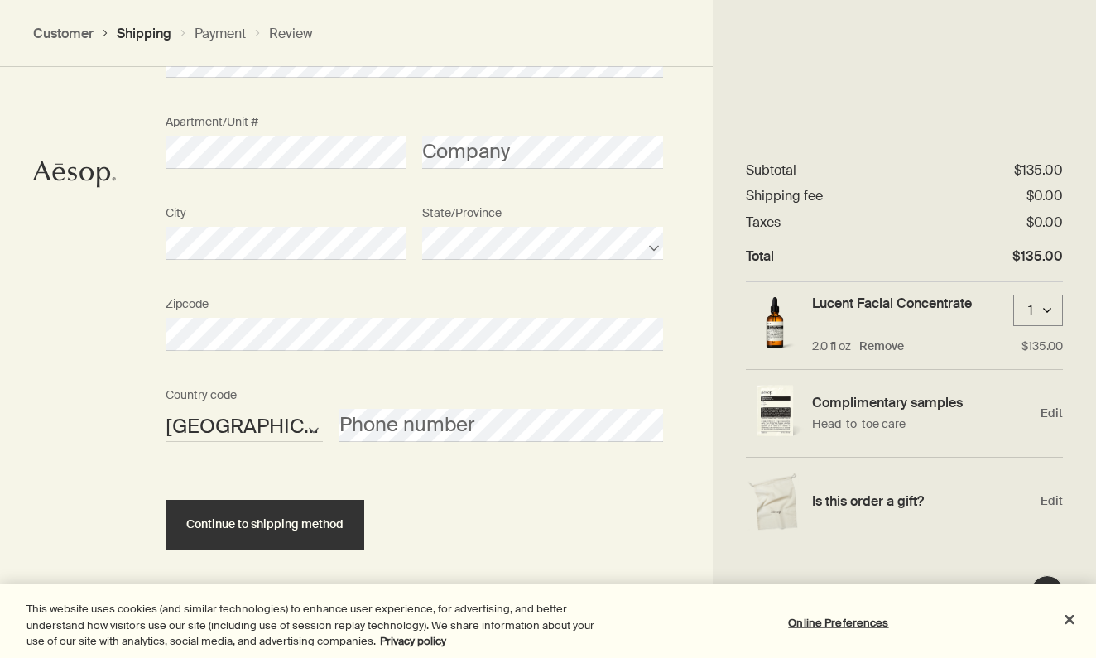
scroll to position [1101, 0]
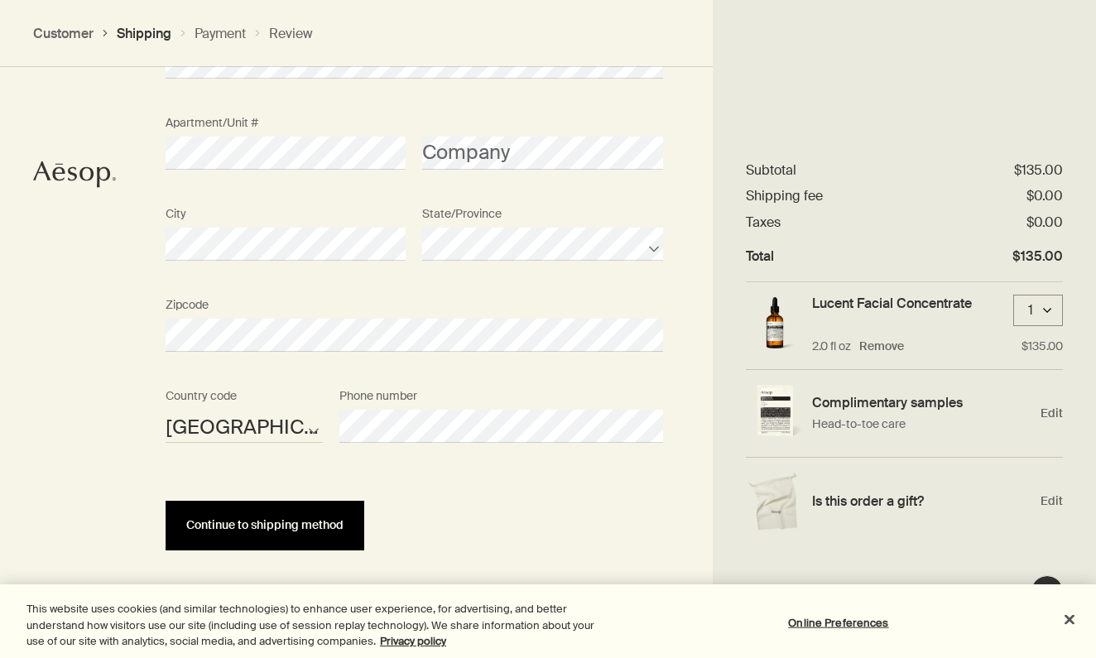
click at [209, 525] on span "Continue to shipping method" at bounding box center [264, 525] width 157 height 12
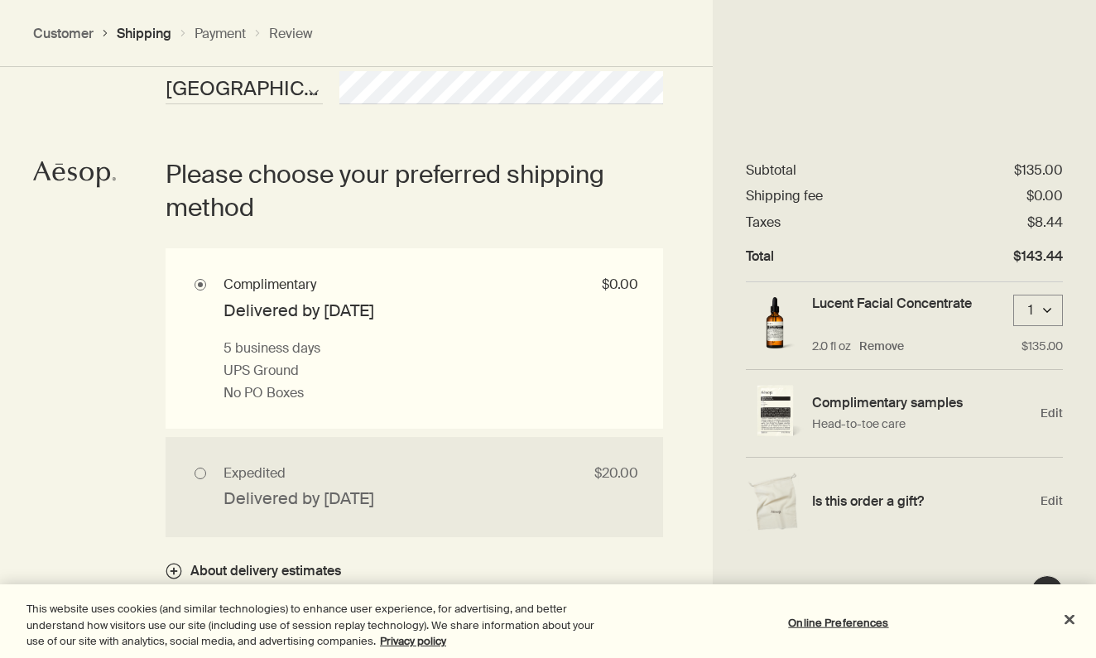
scroll to position [1440, 0]
click at [1051, 424] on div "Complimentary samples Head-to-toe care Edit" at bounding box center [904, 414] width 317 height 88
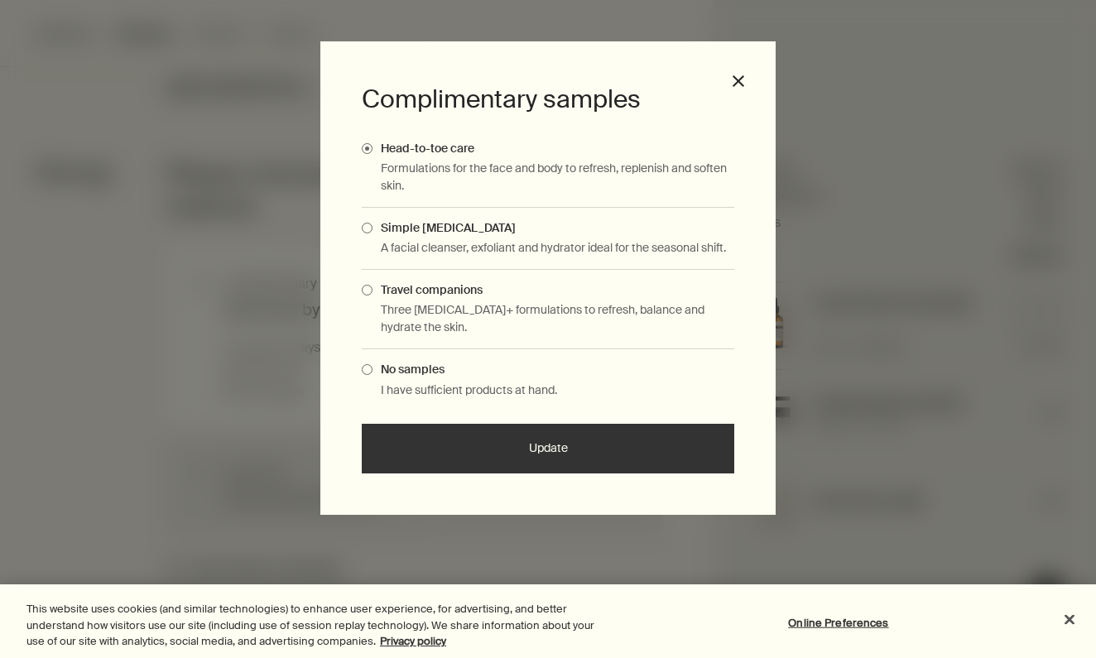
click at [649, 248] on p "A facial cleanser, exfoliant and hydrator ideal for the seasonal shift." at bounding box center [557, 247] width 353 height 17
click at [537, 303] on p "Three [MEDICAL_DATA]+ formulations to refresh, balance and hydrate the skin." at bounding box center [557, 318] width 353 height 35
click at [383, 290] on span "Travel companions" at bounding box center [427, 289] width 110 height 15
click at [372, 290] on input "Travel companions" at bounding box center [372, 287] width 0 height 11
click at [488, 453] on button "Update" at bounding box center [548, 449] width 372 height 50
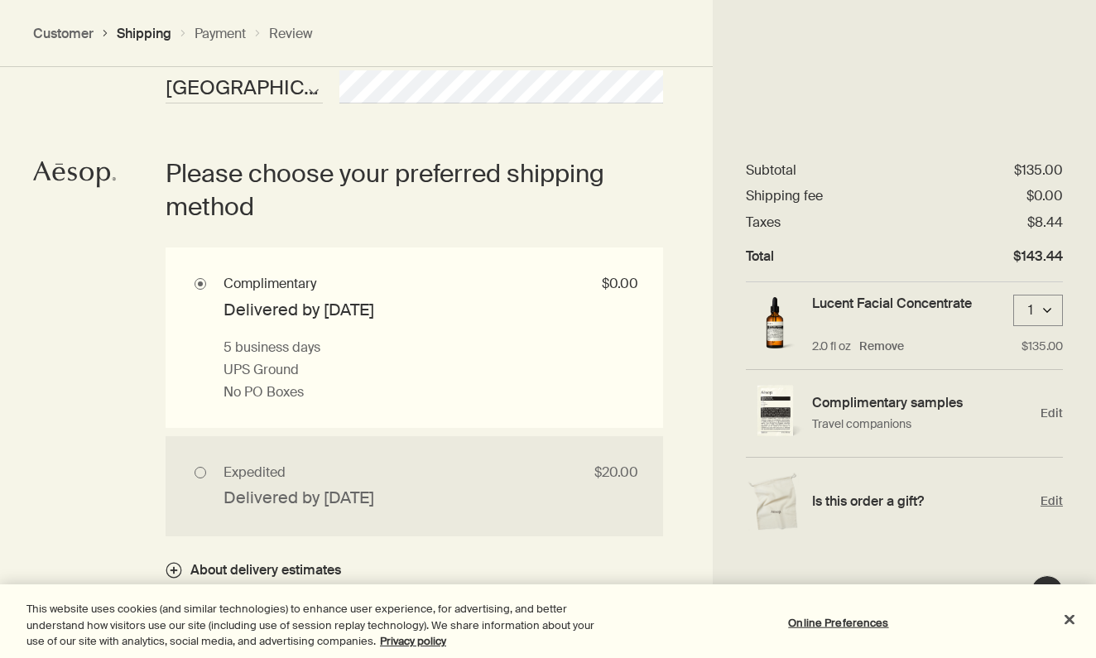
click at [1054, 497] on span "Edit" at bounding box center [1051, 501] width 22 height 16
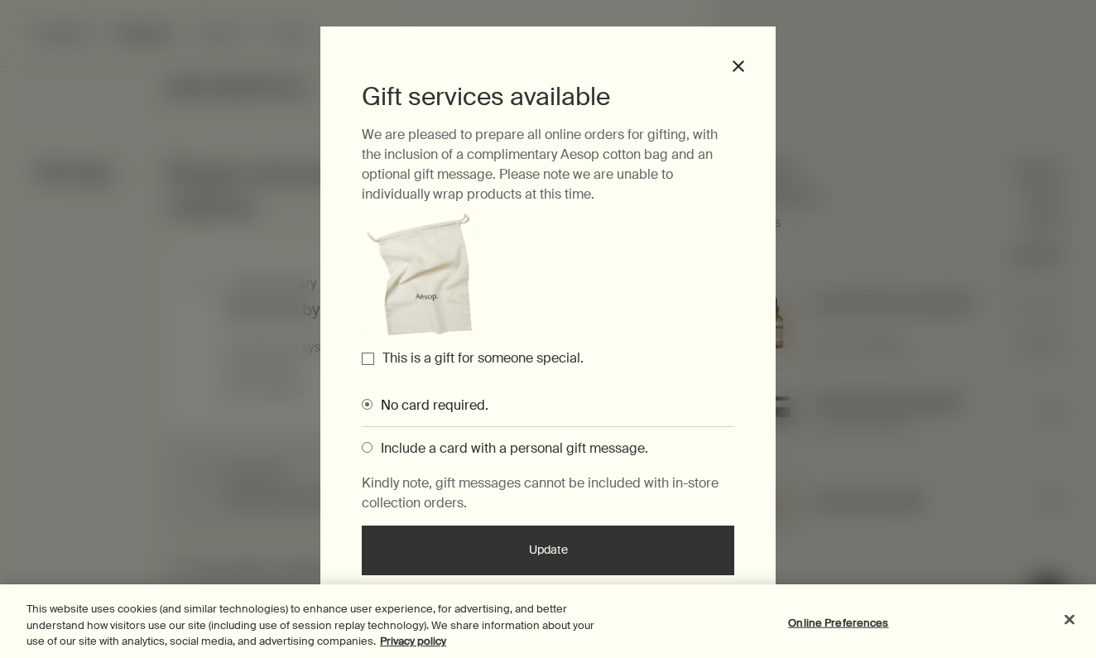
scroll to position [14, 0]
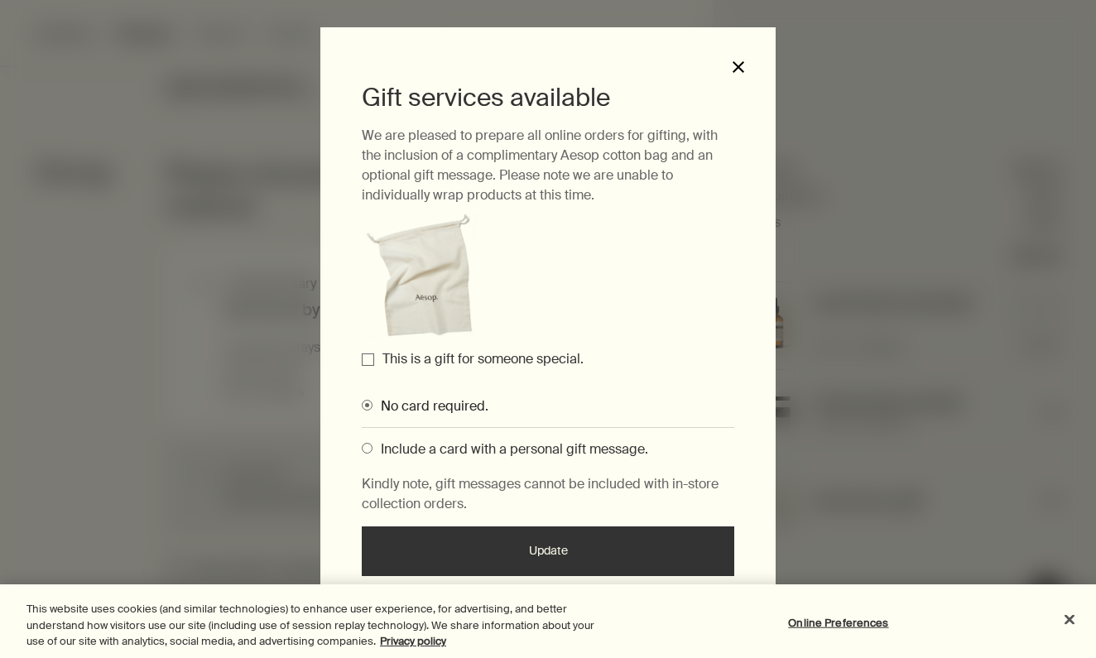
click at [734, 71] on button "close" at bounding box center [738, 67] width 15 height 15
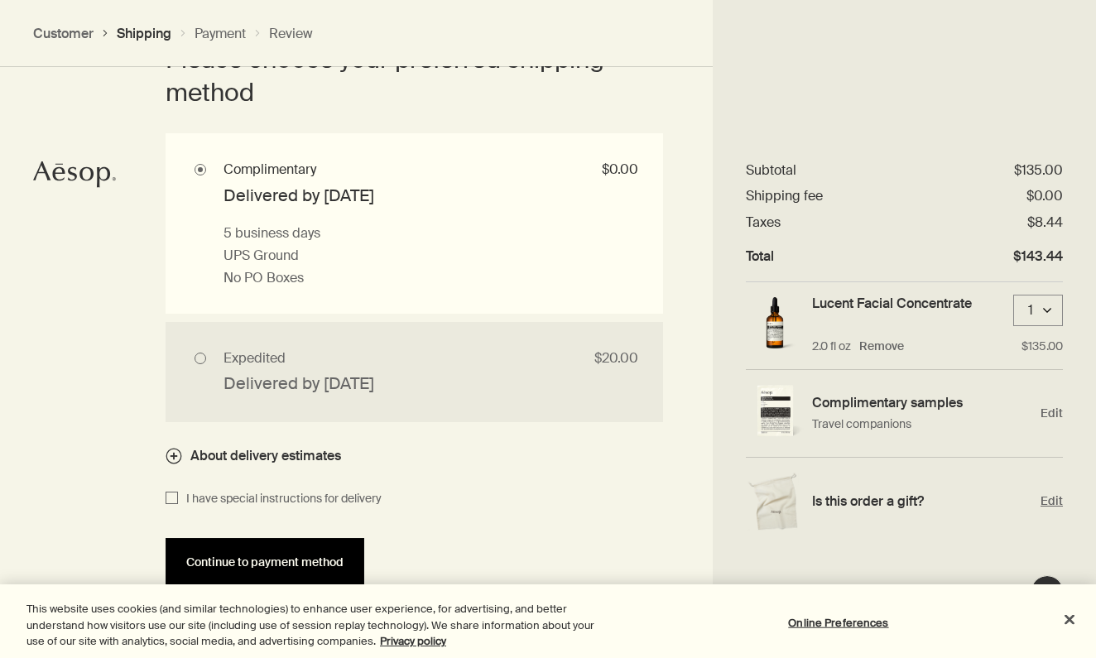
scroll to position [1553, 0]
click at [315, 557] on span "Continue to payment method" at bounding box center [264, 563] width 157 height 12
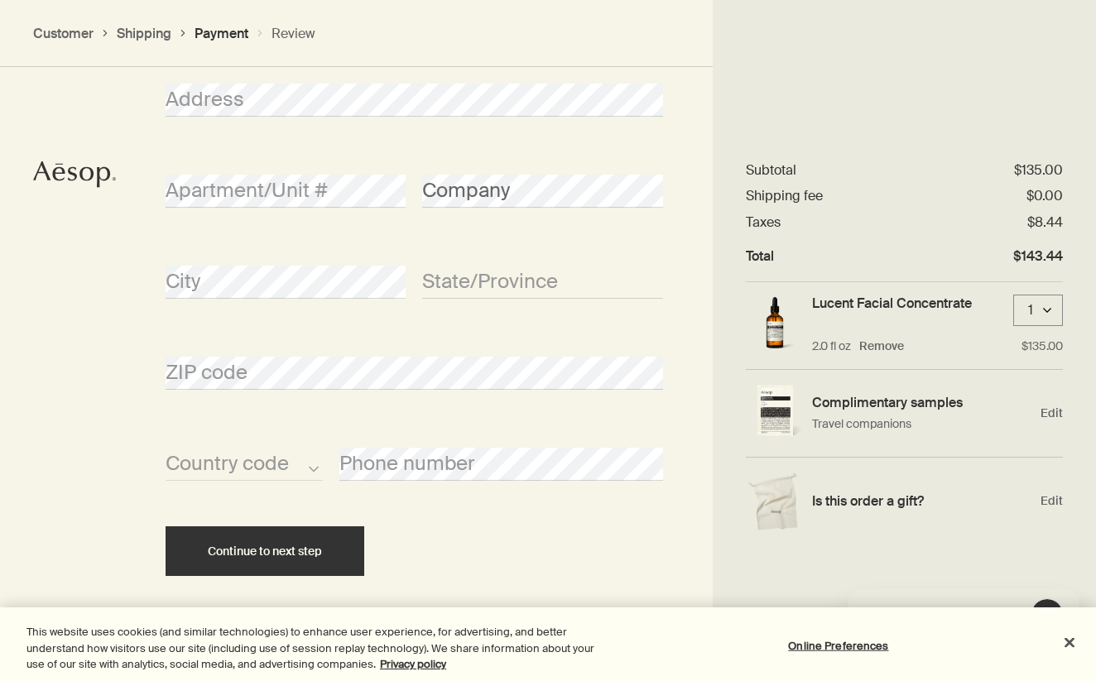
scroll to position [0, 0]
